Goal: Task Accomplishment & Management: Use online tool/utility

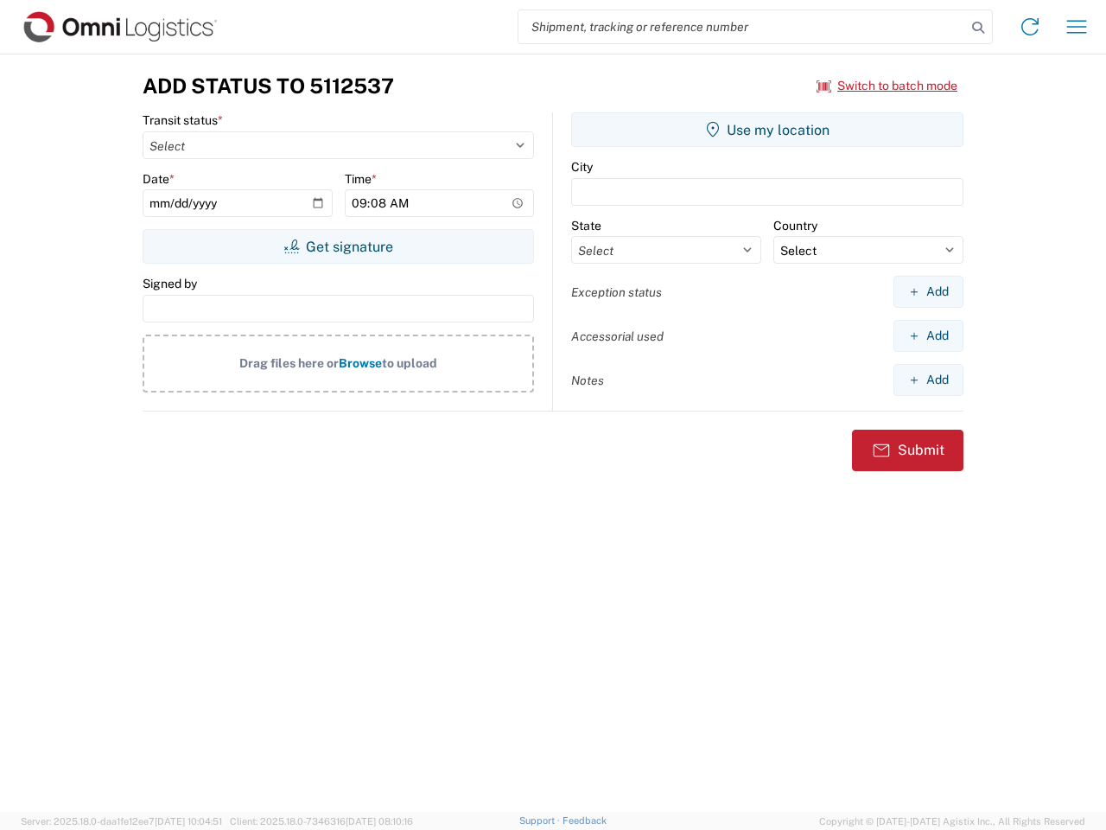
click at [742, 27] on input "search" at bounding box center [742, 26] width 448 height 33
click at [978, 28] on icon at bounding box center [978, 28] width 24 height 24
click at [1030, 27] on icon at bounding box center [1030, 27] width 28 height 28
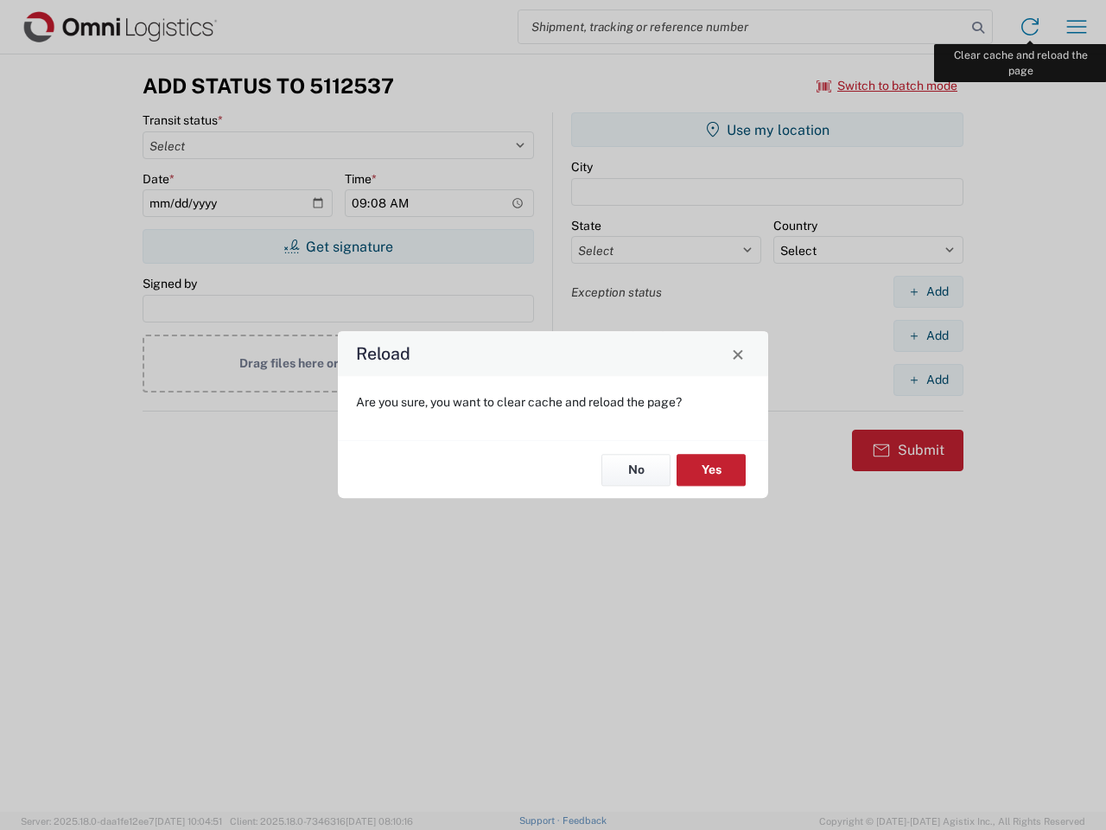
click at [1077, 27] on div "Reload Are you sure, you want to clear cache and reload the page? No Yes" at bounding box center [553, 415] width 1106 height 830
click at [887, 86] on div "Reload Are you sure, you want to clear cache and reload the page? No Yes" at bounding box center [553, 415] width 1106 height 830
click at [338, 246] on div "Reload Are you sure, you want to clear cache and reload the page? No Yes" at bounding box center [553, 415] width 1106 height 830
click at [767, 130] on div "Reload Are you sure, you want to clear cache and reload the page? No Yes" at bounding box center [553, 415] width 1106 height 830
click at [928, 291] on div "Reload Are you sure, you want to clear cache and reload the page? No Yes" at bounding box center [553, 415] width 1106 height 830
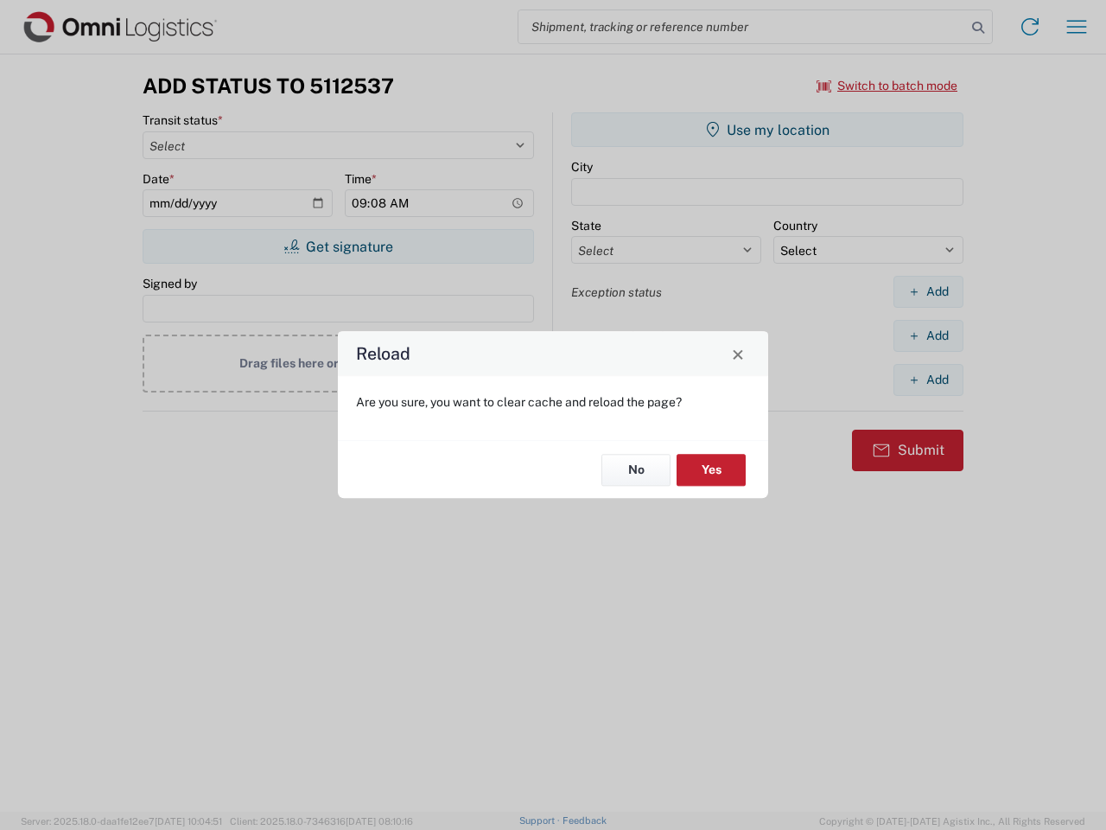
click at [928, 335] on div "Reload Are you sure, you want to clear cache and reload the page? No Yes" at bounding box center [553, 415] width 1106 height 830
click at [928, 379] on div "Reload Are you sure, you want to clear cache and reload the page? No Yes" at bounding box center [553, 415] width 1106 height 830
